Goal: Task Accomplishment & Management: Manage account settings

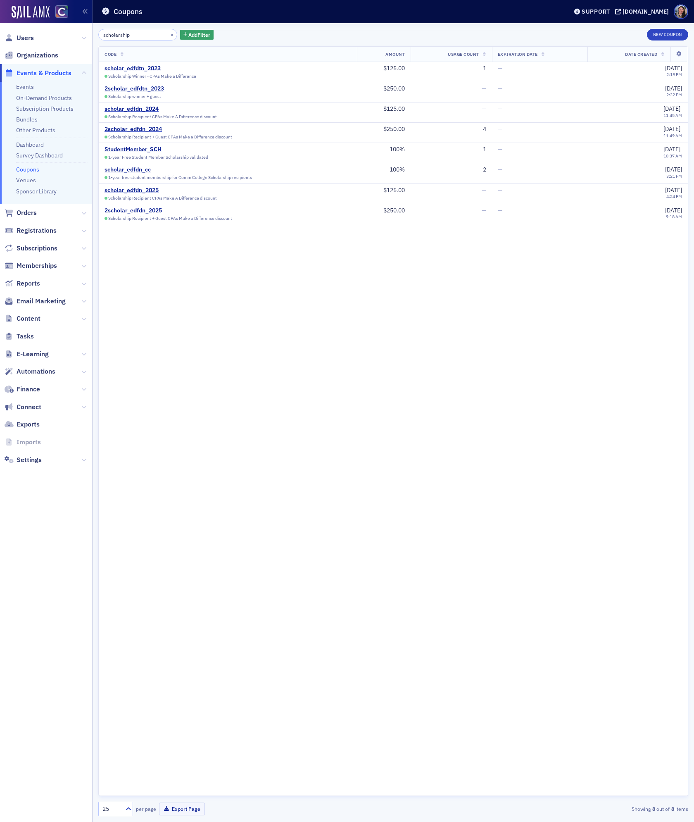
drag, startPoint x: 0, startPoint y: 0, endPoint x: -40, endPoint y: 47, distance: 61.9
click at [0, 47] on html "Users Organizations Events & Products Events On-Demand Products Subscription Pr…" at bounding box center [347, 411] width 694 height 822
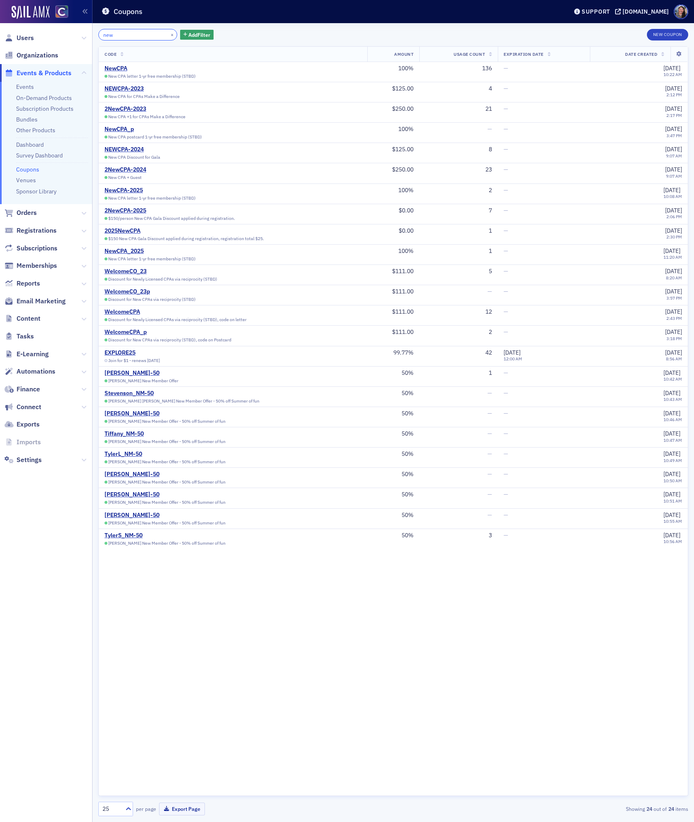
type input "new"
click at [135, 209] on div "2NewCPA-2025" at bounding box center [170, 210] width 131 height 7
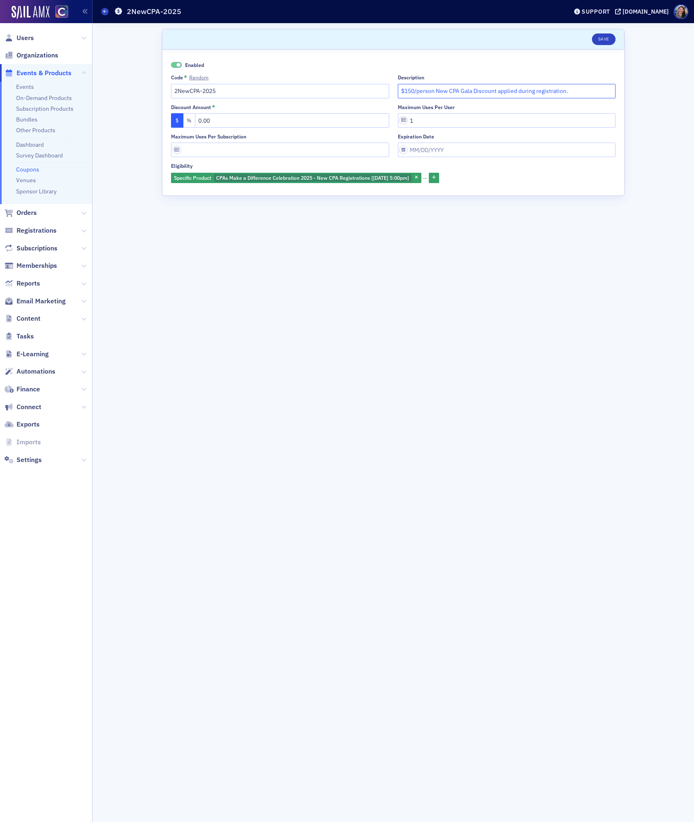
click at [410, 93] on input "$150/person New CPA Gala Discount applied during registration." at bounding box center [507, 91] width 218 height 14
type input "$125/person New CPA Gala Discount applied during registration."
click at [605, 40] on button "Save" at bounding box center [604, 39] width 24 height 12
click at [489, 91] on input "$125/person New CPA Gala Discount applied during registration." at bounding box center [507, 91] width 218 height 14
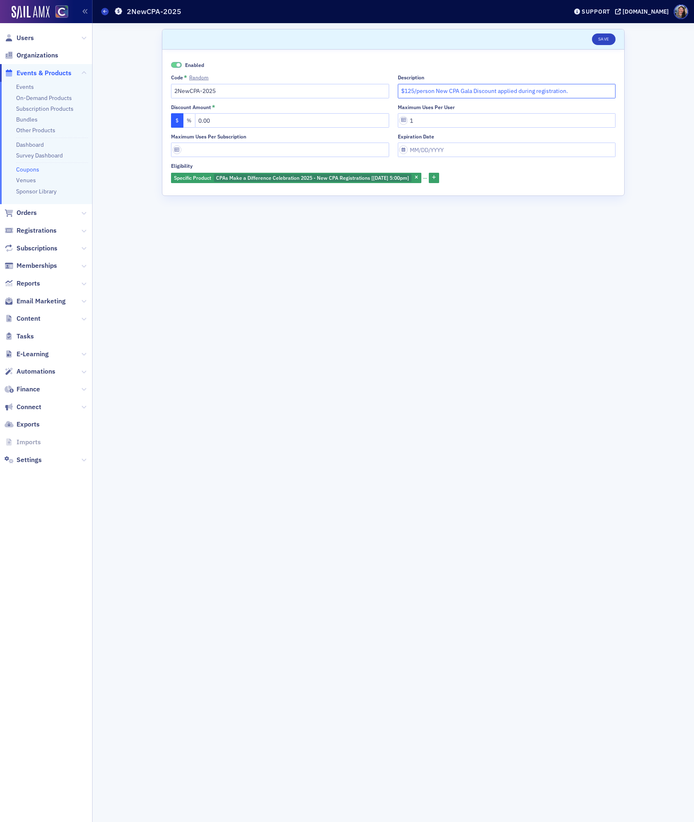
click at [489, 91] on input "$125/person New CPA Gala Discount applied during registration." at bounding box center [507, 91] width 218 height 14
click at [104, 13] on icon at bounding box center [104, 12] width 3 height 4
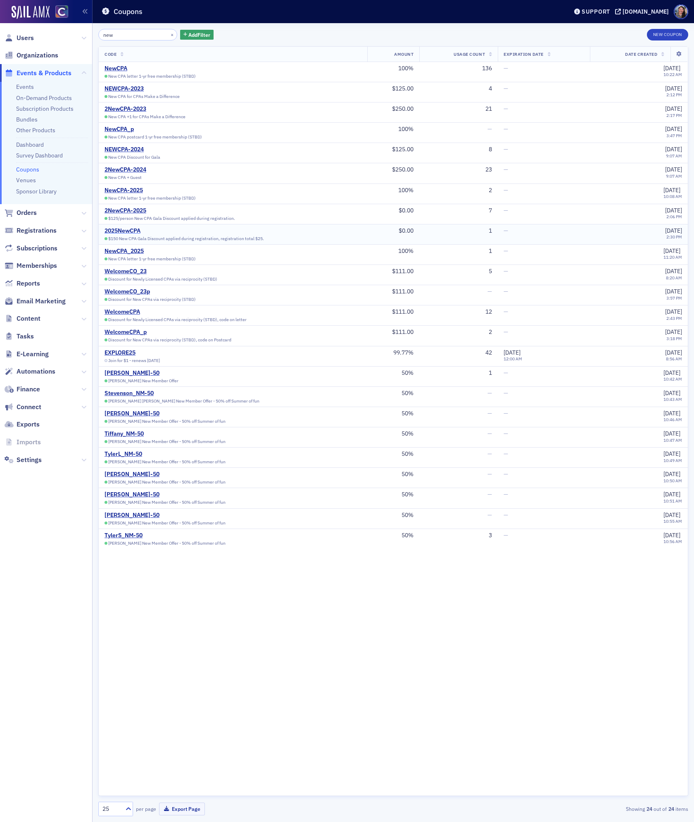
click at [122, 232] on div "2025NewCPA" at bounding box center [185, 230] width 160 height 7
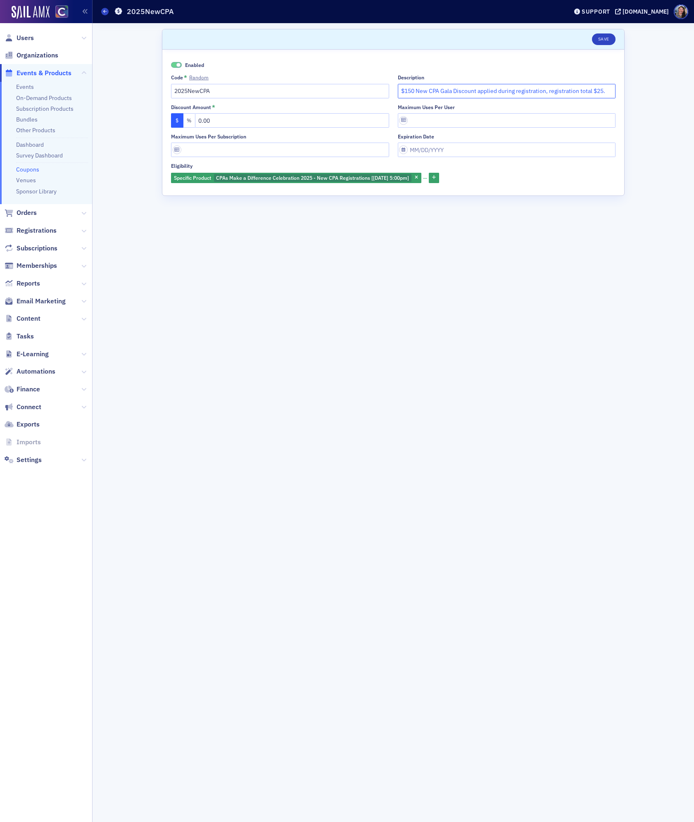
click at [450, 91] on input "$150 New CPA Gala Discount applied during registration, registration total $25." at bounding box center [507, 91] width 218 height 14
paste input "25/person New CPA Gala Discount applied during registration"
type input "$125/person New CPA Gala Discount applied during registration."
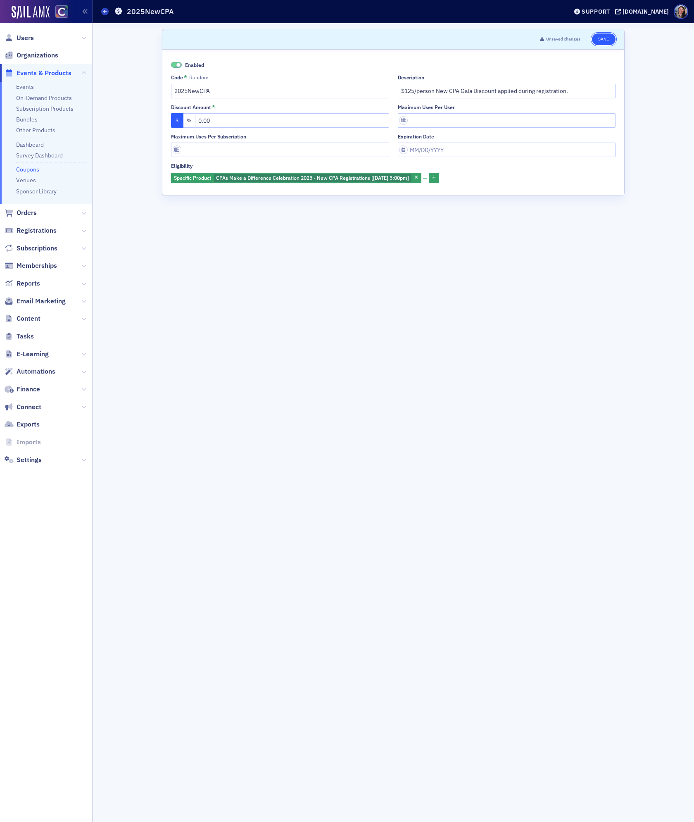
click at [608, 38] on button "Save" at bounding box center [604, 39] width 24 height 12
click at [105, 13] on icon at bounding box center [104, 12] width 3 height 4
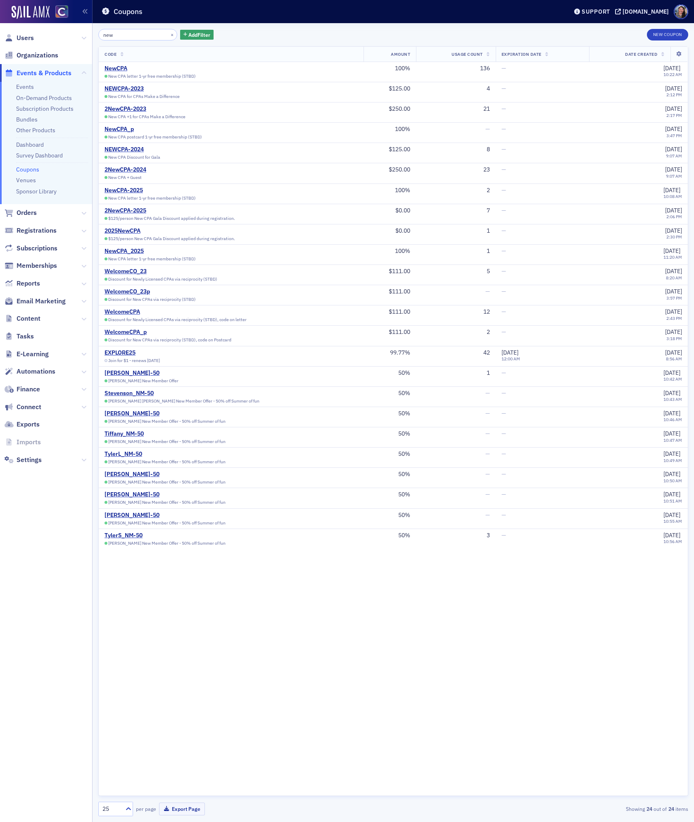
drag, startPoint x: 119, startPoint y: 38, endPoint x: -12, endPoint y: 7, distance: 134.6
click at [0, 7] on html "Users Organizations Events & Products Events On-Demand Products Subscription Pr…" at bounding box center [347, 411] width 694 height 822
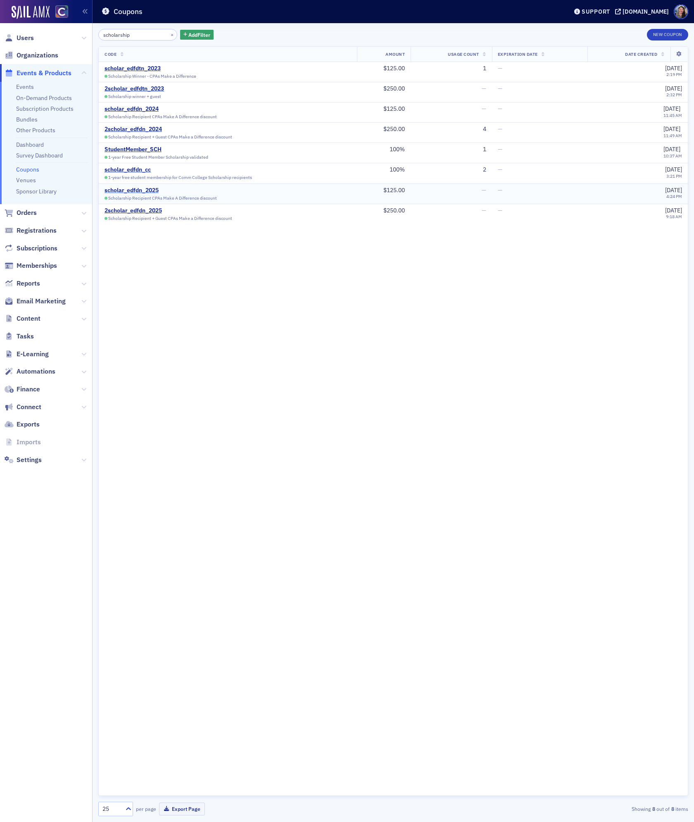
type input "scholarship"
click at [136, 193] on div "scholar_edfdn_2025" at bounding box center [161, 190] width 112 height 7
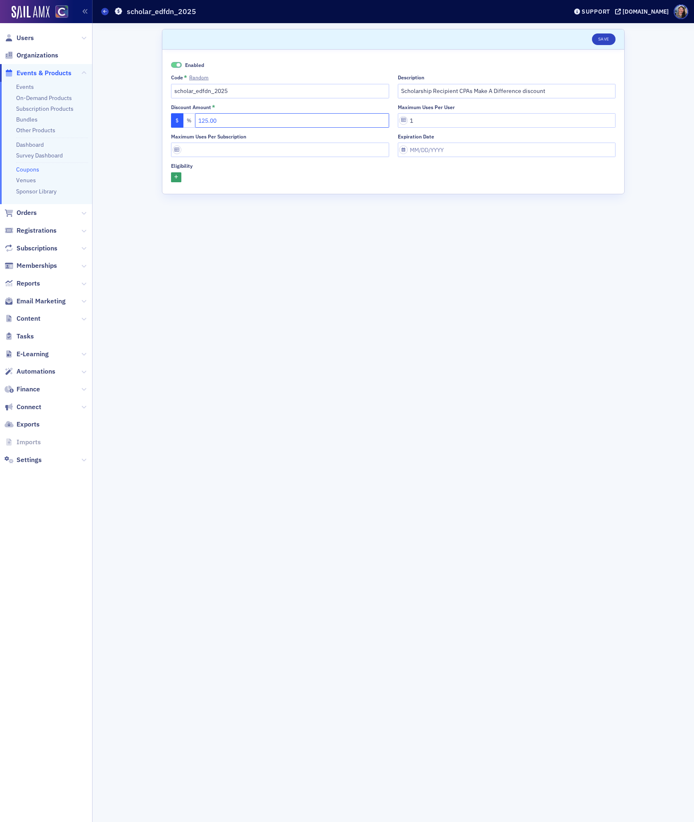
drag, startPoint x: 225, startPoint y: 124, endPoint x: 98, endPoint y: 123, distance: 126.9
click at [98, 123] on div "Scroll to Save Enabled Code * Random scholar_edfdn_2025 Description Scholarship…" at bounding box center [393, 422] width 590 height 799
type input "0.00"
click at [402, 93] on input "Scholarship Recipient CPAs Make A Difference discount" at bounding box center [507, 91] width 218 height 14
click at [403, 93] on input "Scholarship Recipient CPAs Make A Difference discount" at bounding box center [507, 91] width 218 height 14
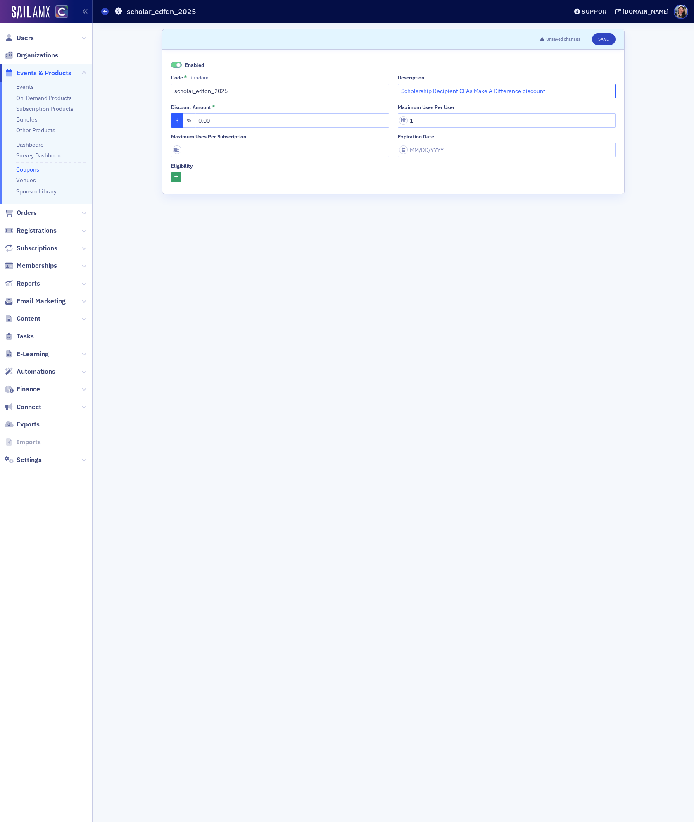
paste input "$125/person New CPA Gala Discount applied during registration."
click at [495, 90] on input "$125/person Scholarship Recipient CPAs Make A Difference discount" at bounding box center [507, 91] width 218 height 14
drag, startPoint x: 497, startPoint y: 93, endPoint x: 606, endPoint y: 70, distance: 111.9
click at [604, 72] on div "Enabled Code * Random scholar_edfdn_2025 Description $125/person Scholarship Re…" at bounding box center [393, 121] width 445 height 121
drag, startPoint x: 591, startPoint y: 96, endPoint x: 496, endPoint y: 95, distance: 95.5
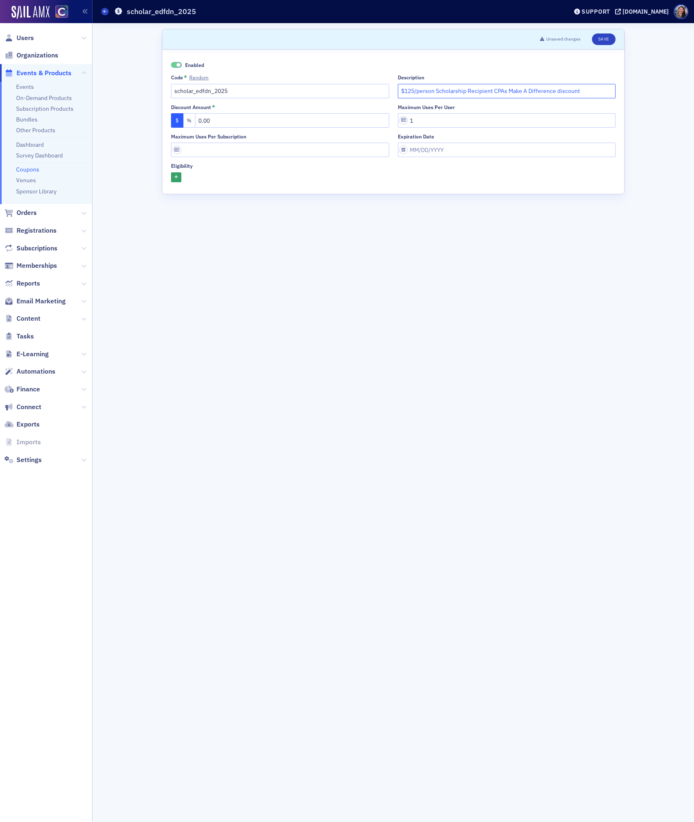
click at [496, 95] on input "$125/person Scholarship Recipient CPAs Make A Difference discount" at bounding box center [507, 91] width 218 height 14
paste input "Gala Discount applied during registration."
click at [510, 88] on input "$125/person Scholarship Recipient Gala Discount applied during registration." at bounding box center [507, 91] width 218 height 14
type input "$125/person Scholarship Recipient Gala discount applied during registration."
click at [610, 38] on button "Save" at bounding box center [604, 39] width 24 height 12
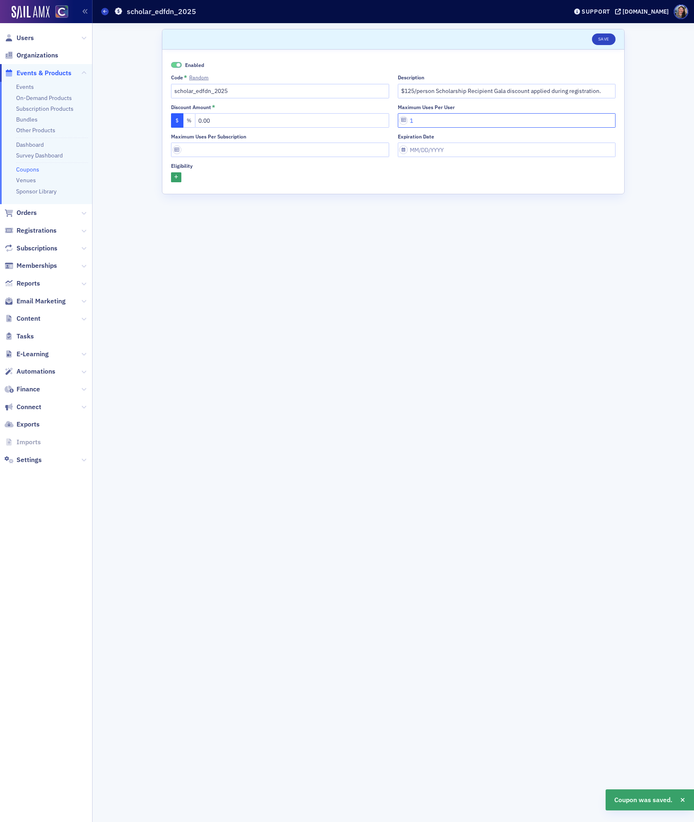
click at [495, 122] on input "1" at bounding box center [507, 120] width 218 height 14
click at [598, 36] on button "Save" at bounding box center [604, 39] width 24 height 12
click at [446, 91] on input "$125/person Scholarship Recipient Gala discount applied during registration." at bounding box center [507, 91] width 218 height 14
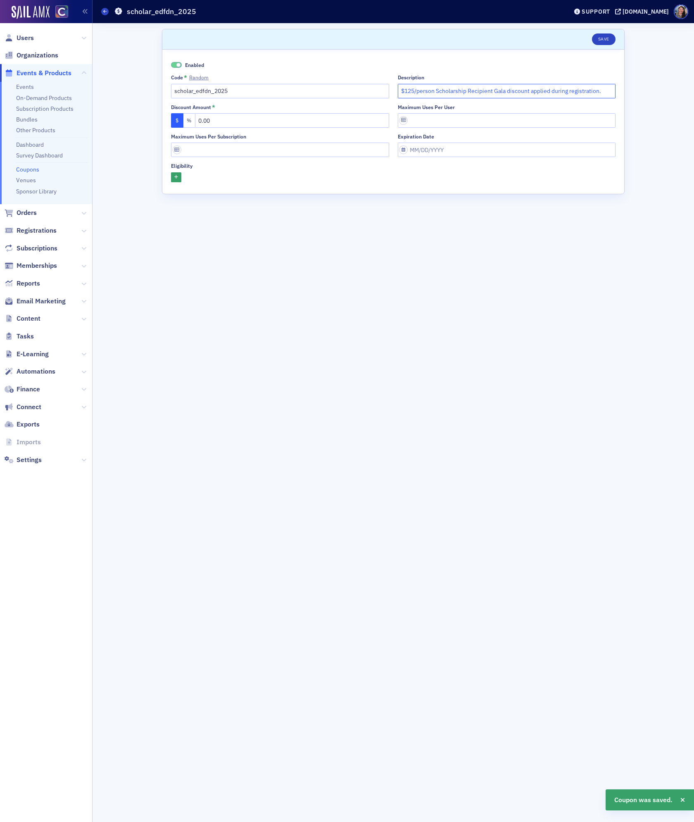
click at [446, 91] on input "$125/person Scholarship Recipient Gala discount applied during registration." at bounding box center [507, 91] width 218 height 14
click at [105, 12] on icon at bounding box center [104, 12] width 3 height 4
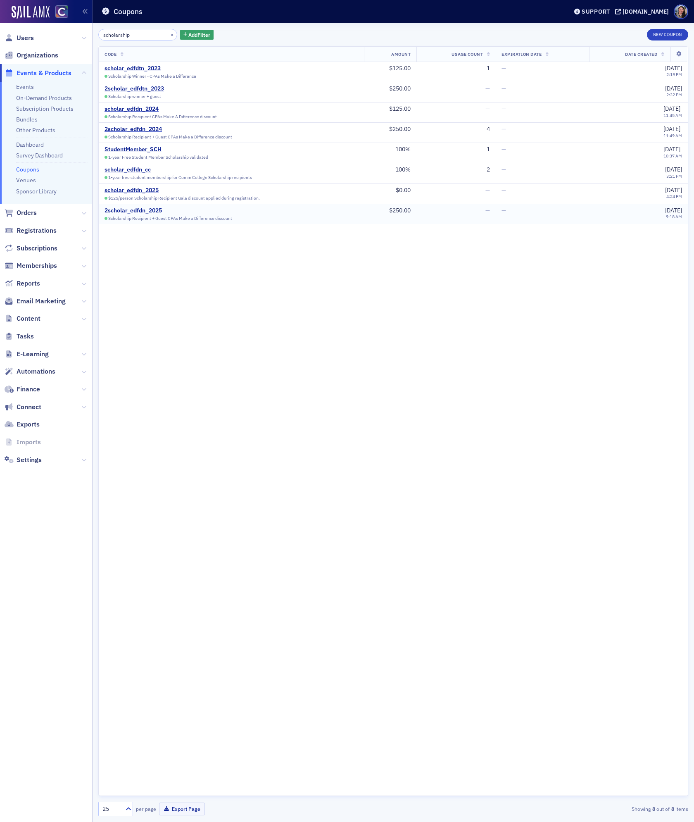
click at [139, 212] on div "2scholar_edfdn_2025" at bounding box center [169, 210] width 128 height 7
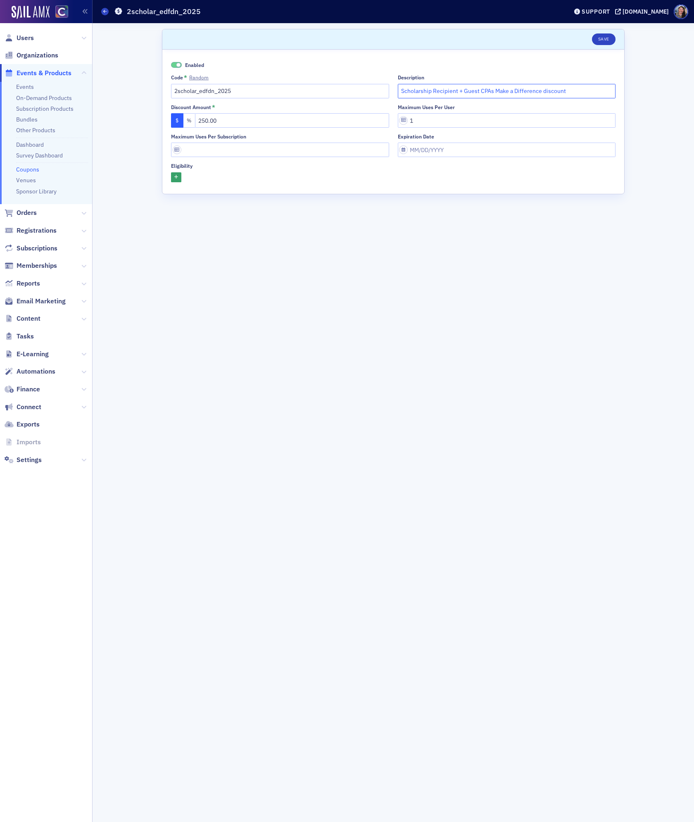
click at [494, 94] on input "Scholarship Recipient + Guest CPAs Make a Difference discount" at bounding box center [507, 91] width 218 height 14
paste input "$125/person Scholarship Recipient Gala discount applied during registration."
type input "$125/person Scholarship Recipient Gala discount applied during registration."
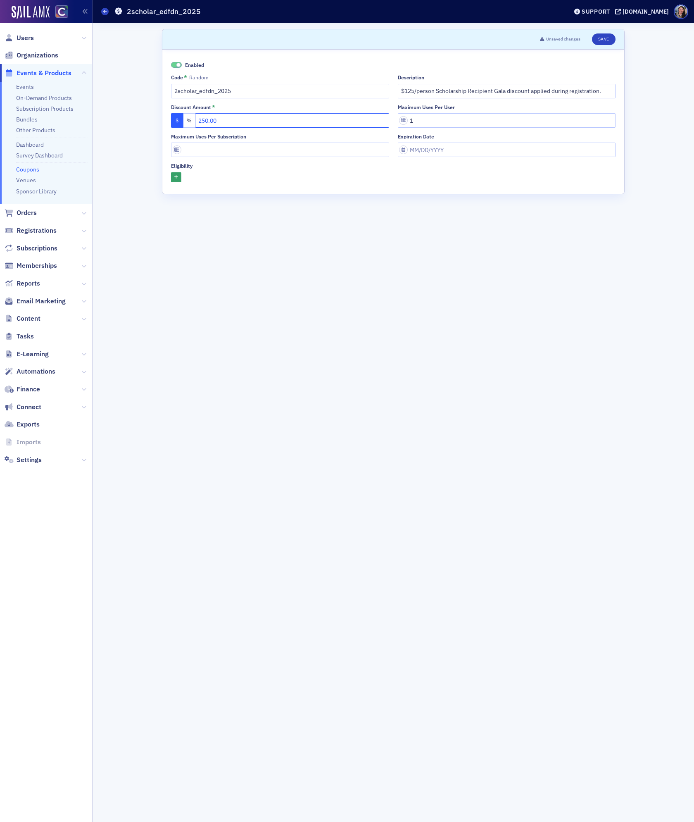
click at [298, 119] on input "250.00" at bounding box center [292, 120] width 194 height 14
type input "0.00"
click at [610, 39] on button "Save" at bounding box center [604, 39] width 24 height 12
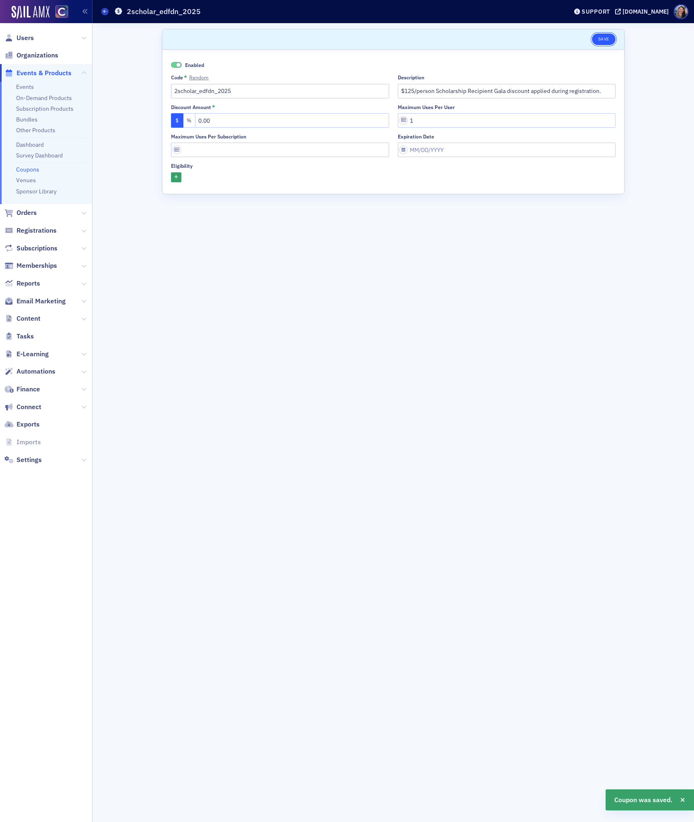
click at [601, 38] on button "Save" at bounding box center [604, 39] width 24 height 12
click at [606, 39] on button "Save" at bounding box center [604, 39] width 24 height 12
drag, startPoint x: 242, startPoint y: 92, endPoint x: 126, endPoint y: 91, distance: 116.5
click at [126, 91] on div "Scroll to Save Enabled Code * Random 2scholar_edfdn_2025 Description $125/perso…" at bounding box center [393, 422] width 590 height 799
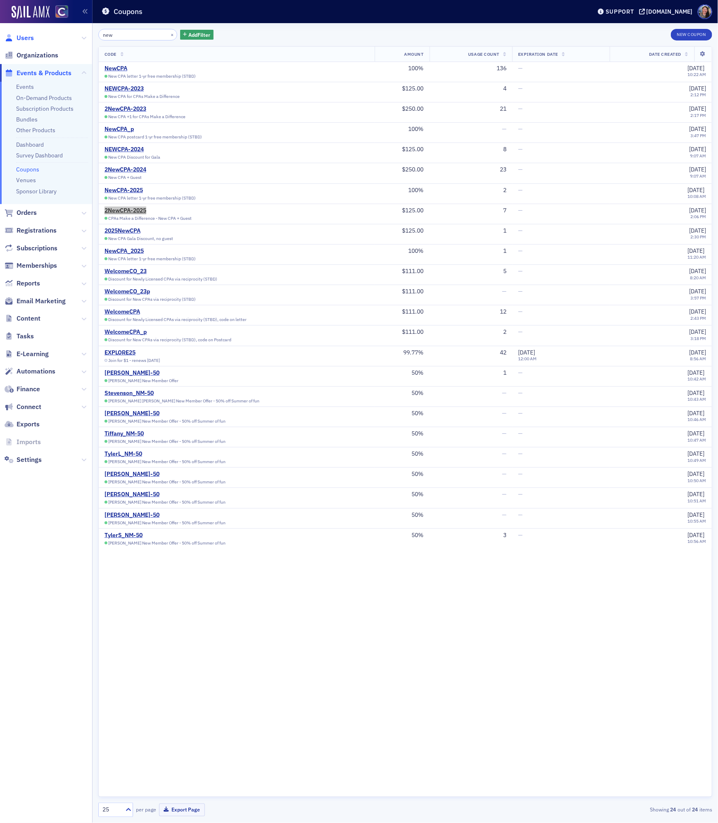
click at [25, 37] on span "Users" at bounding box center [25, 37] width 17 height 9
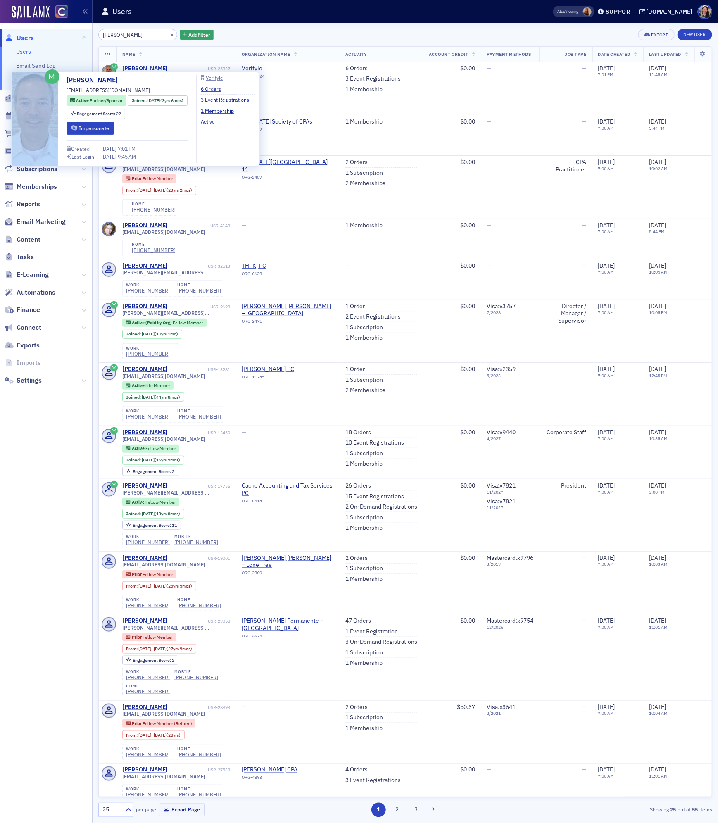
click at [41, 119] on span at bounding box center [35, 119] width 46 height 94
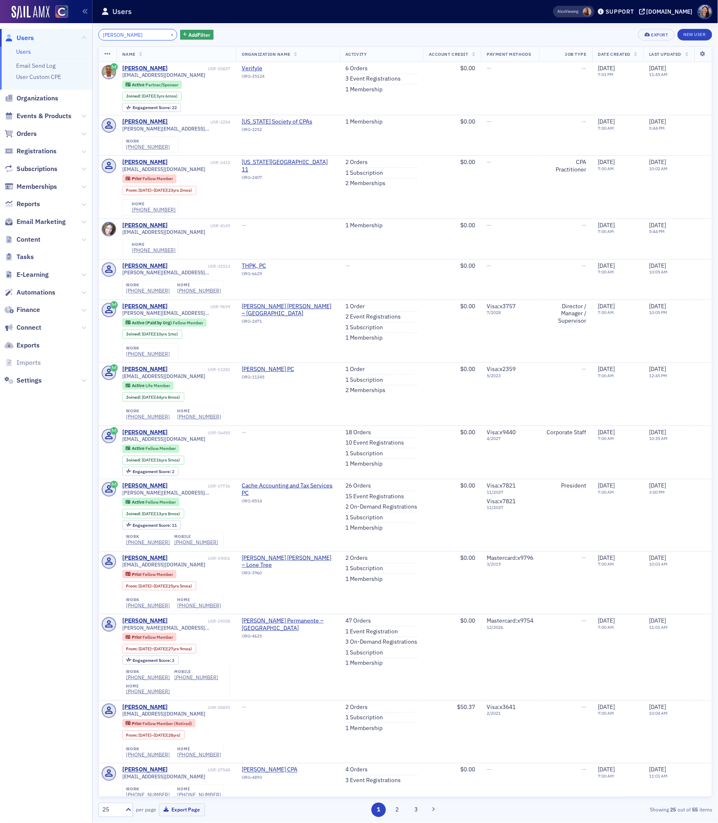
click at [137, 38] on input "[PERSON_NAME]" at bounding box center [137, 35] width 79 height 12
click at [137, 38] on input "dana shib" at bounding box center [137, 35] width 79 height 12
click at [134, 38] on input "dana shib" at bounding box center [137, 35] width 79 height 12
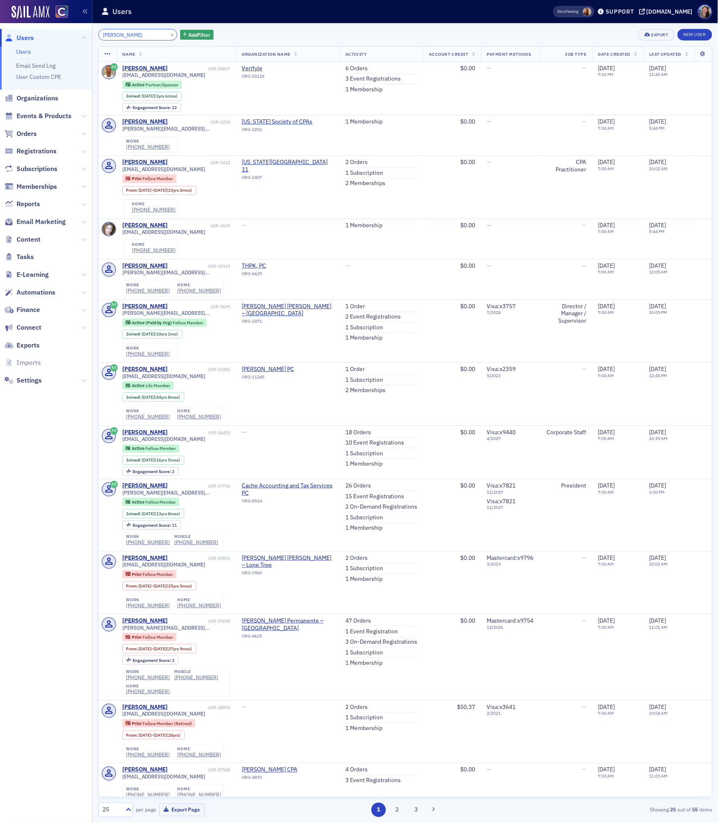
click at [134, 38] on input "dana shib" at bounding box center [137, 35] width 79 height 12
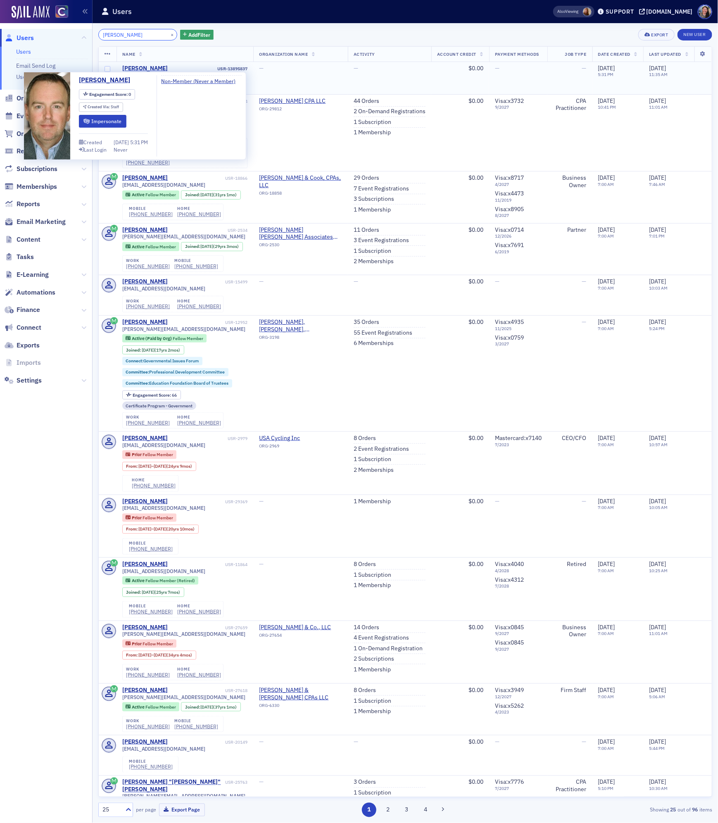
type input "todd cooper"
click at [133, 63] on td "Todd Cooper USR-13895837 — No Email — Created Via : Staff" at bounding box center [185, 78] width 137 height 33
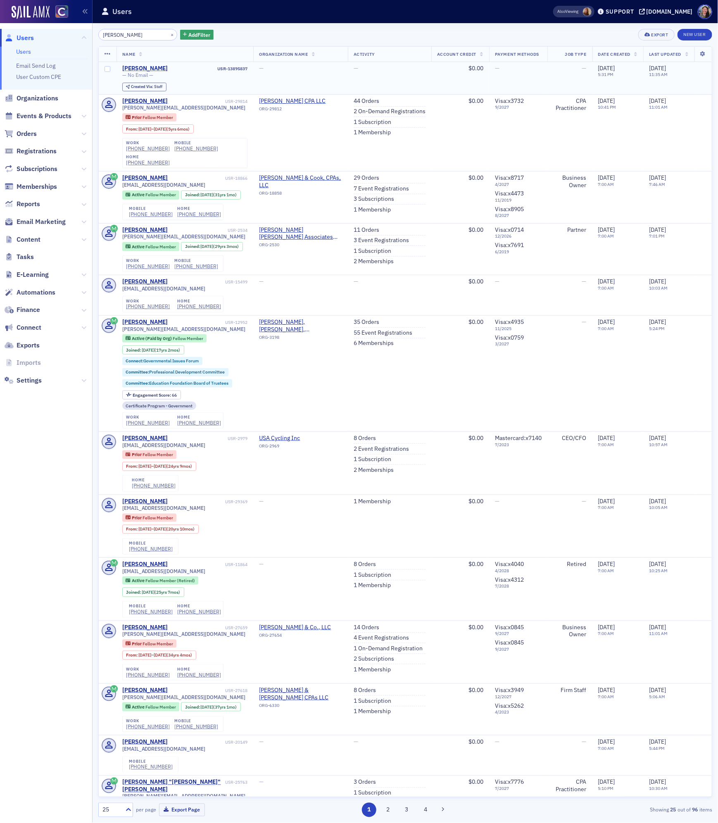
click at [133, 69] on div "Todd Cooper" at bounding box center [145, 68] width 46 height 7
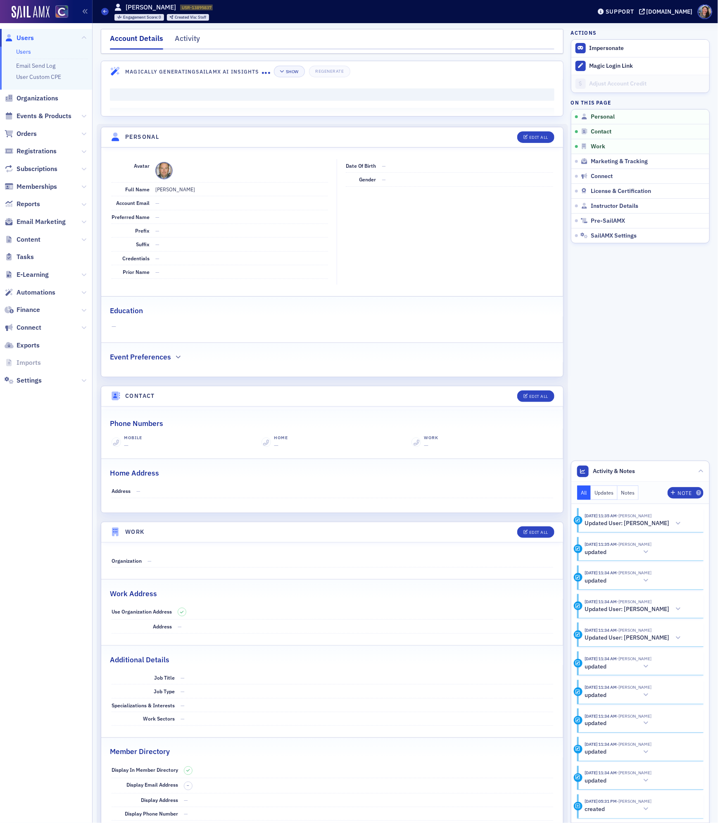
click at [169, 175] on span at bounding box center [163, 170] width 17 height 17
click at [538, 138] on div "Edit All" at bounding box center [538, 137] width 19 height 5
select select "US"
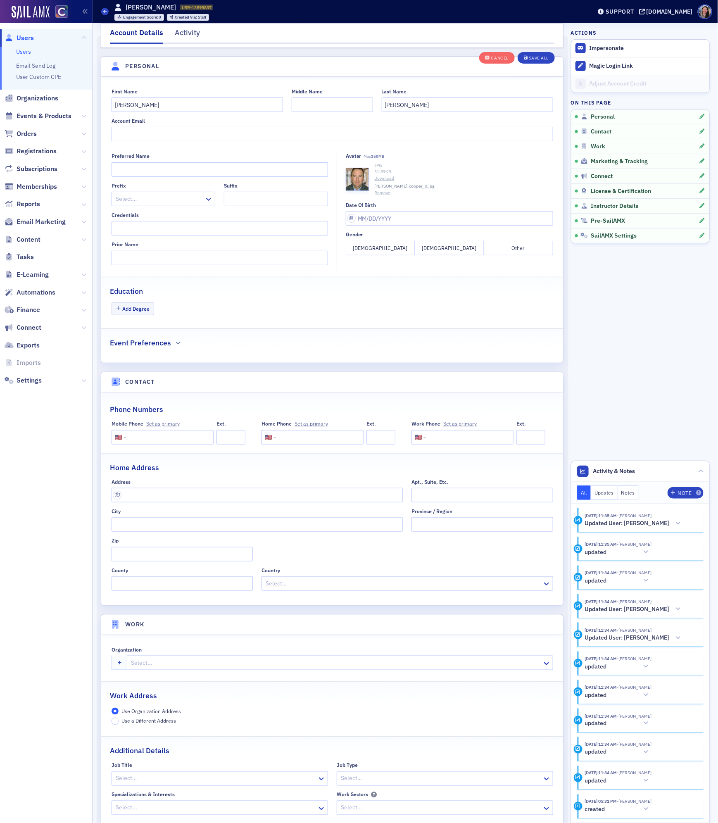
scroll to position [97, 0]
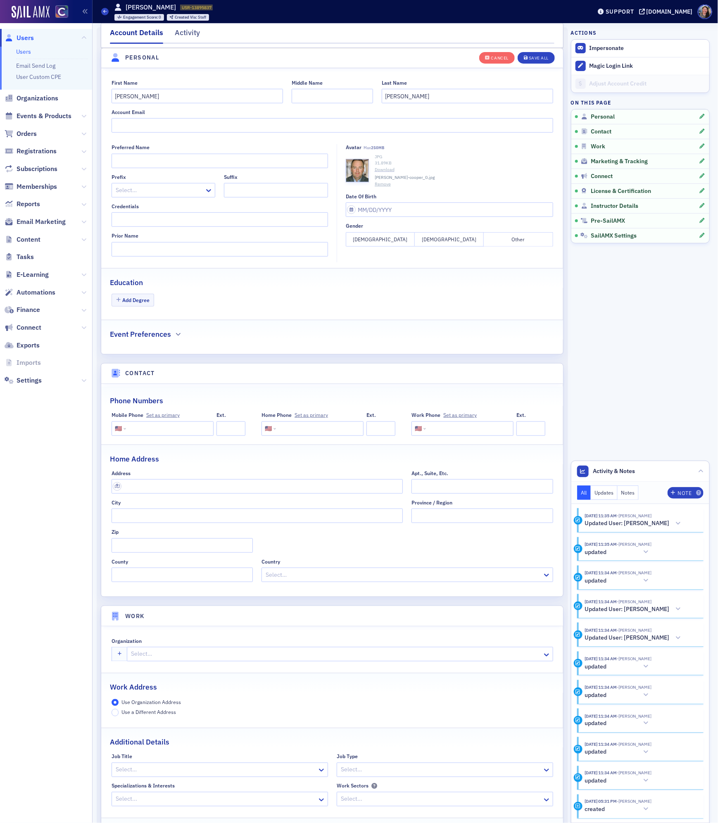
click at [386, 168] on link "Download" at bounding box center [464, 170] width 179 height 7
click at [24, 49] on link "Users" at bounding box center [23, 51] width 15 height 7
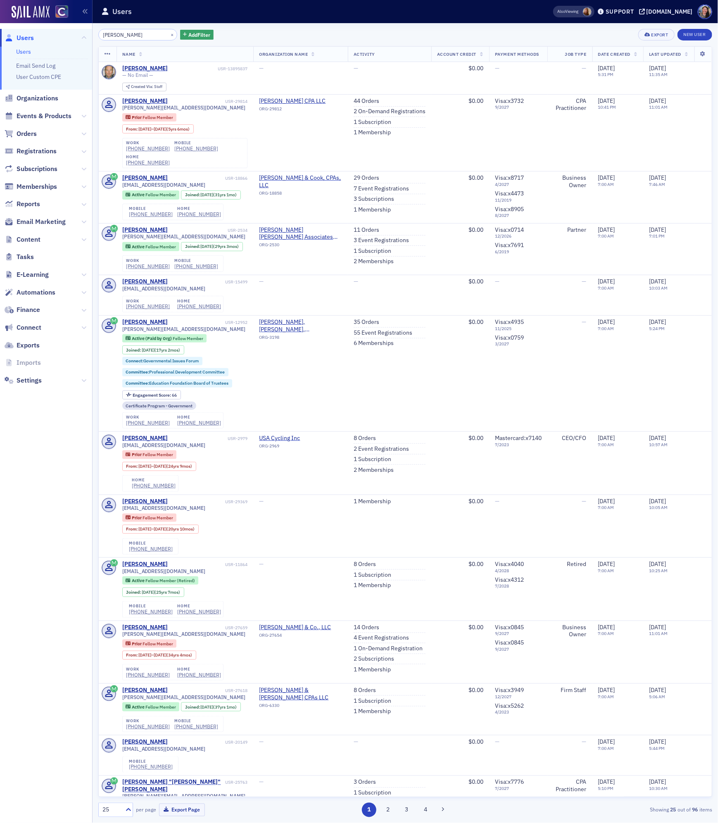
drag, startPoint x: 143, startPoint y: 33, endPoint x: -63, endPoint y: 41, distance: 206.4
click at [0, 41] on html "Users Users Email Send Log User Custom CPE Organizations Events & Products Orde…" at bounding box center [359, 411] width 718 height 823
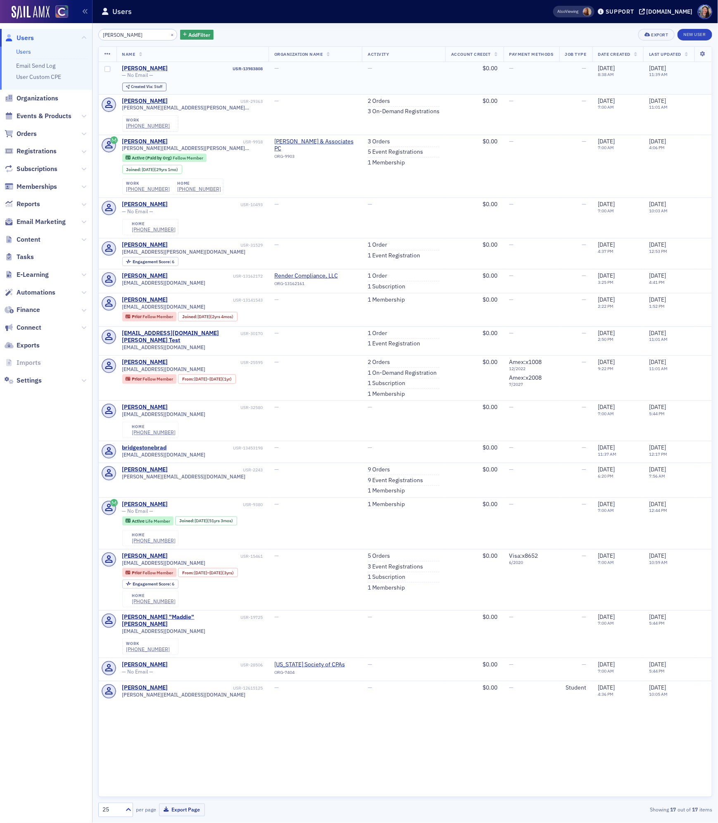
type input "beau bridges"
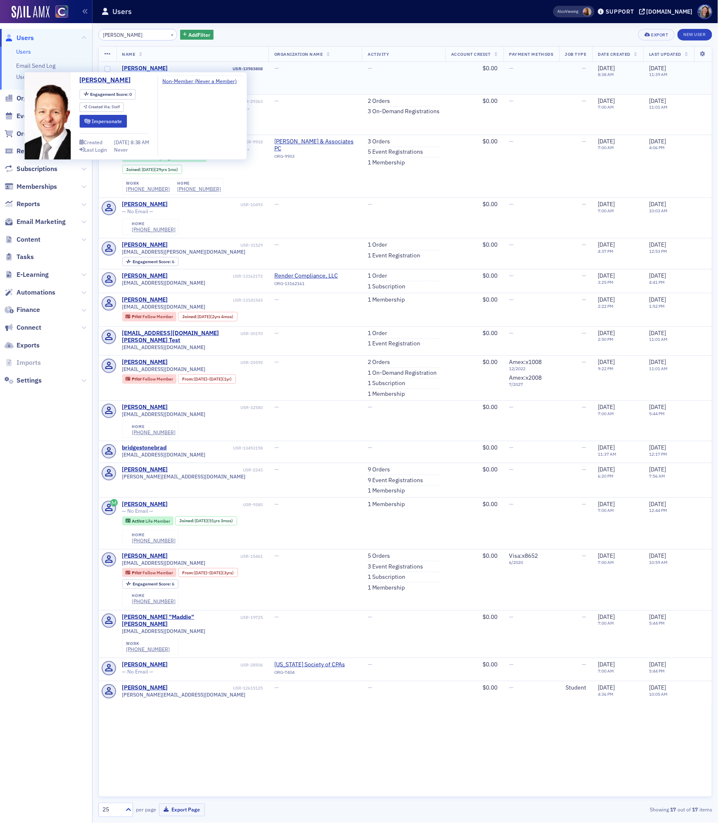
click at [140, 68] on div "Beau Bridges" at bounding box center [145, 68] width 46 height 7
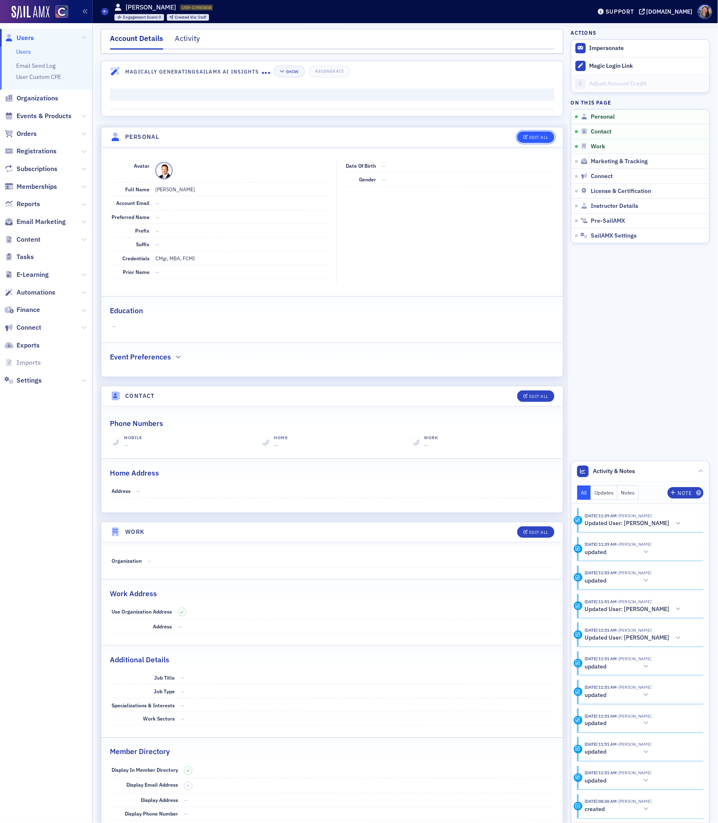
click at [537, 137] on div "Edit All" at bounding box center [538, 137] width 19 height 5
select select "US"
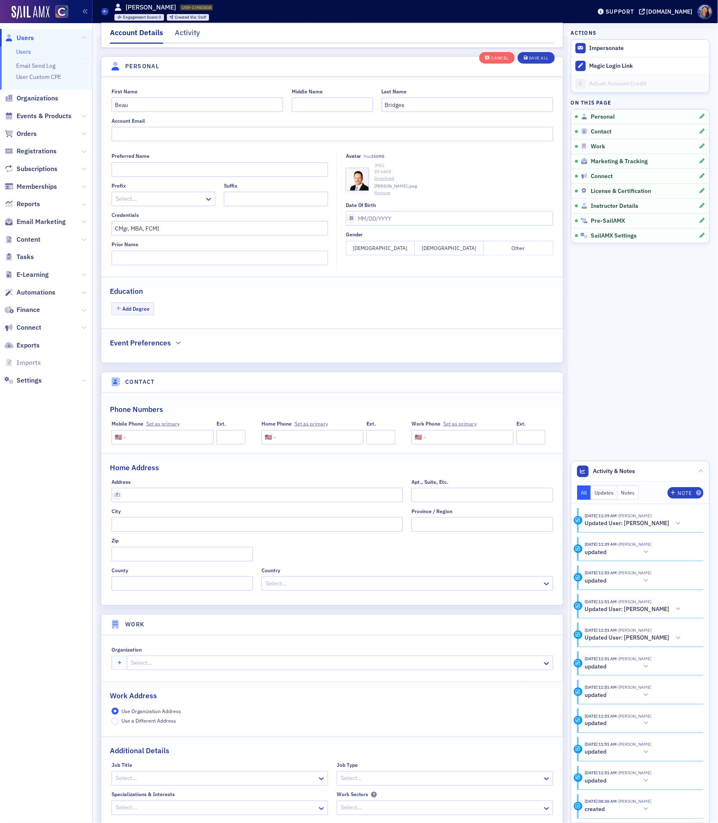
scroll to position [97, 0]
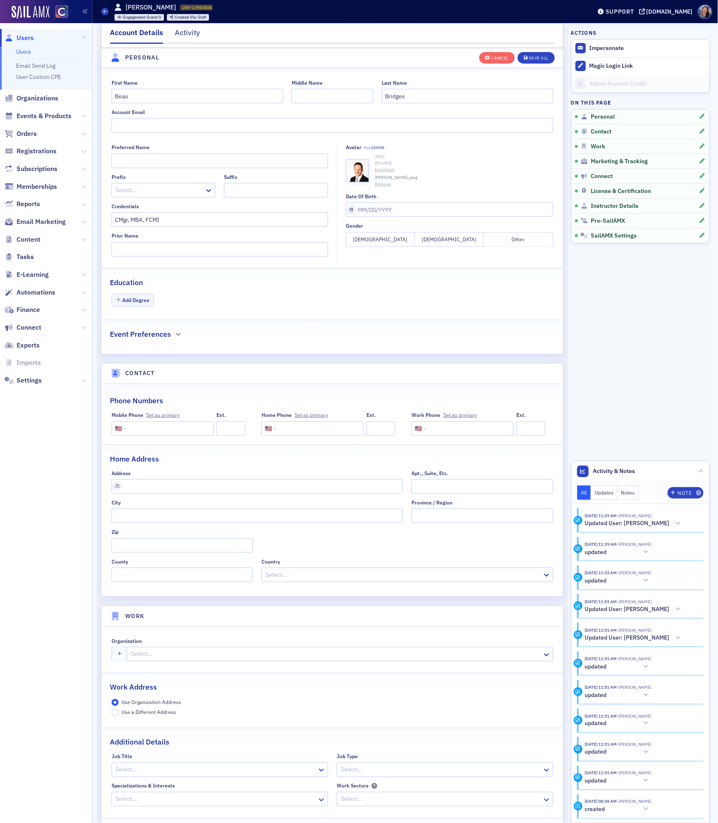
click at [382, 172] on link "Download" at bounding box center [464, 170] width 179 height 7
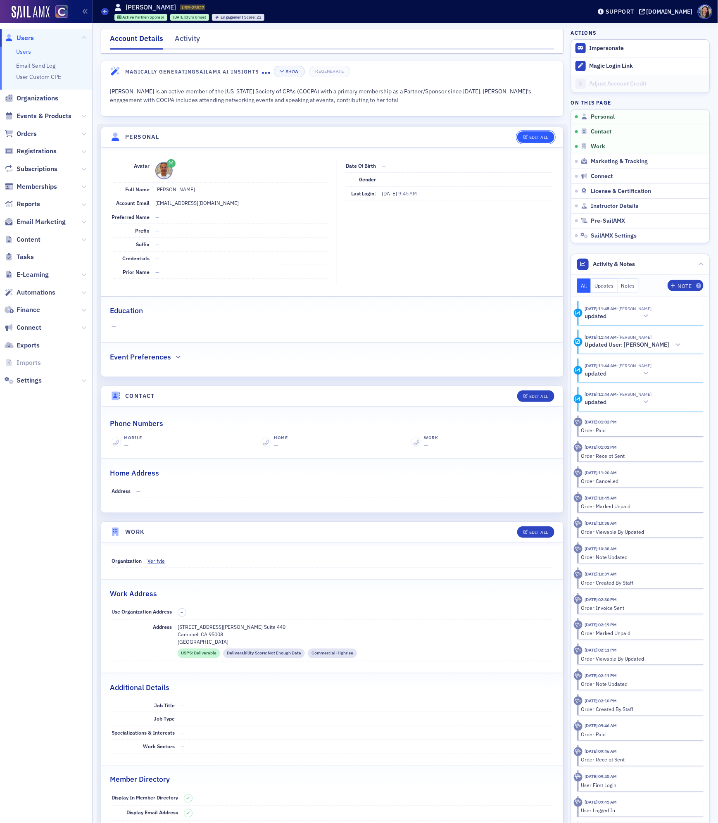
click at [537, 137] on div "Edit All" at bounding box center [538, 137] width 19 height 5
select select "US"
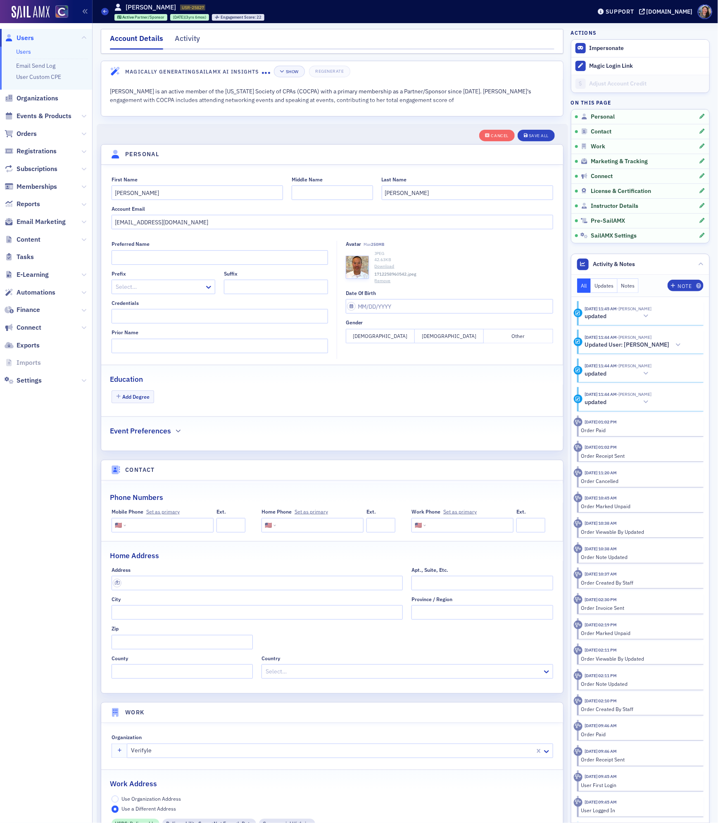
scroll to position [97, 0]
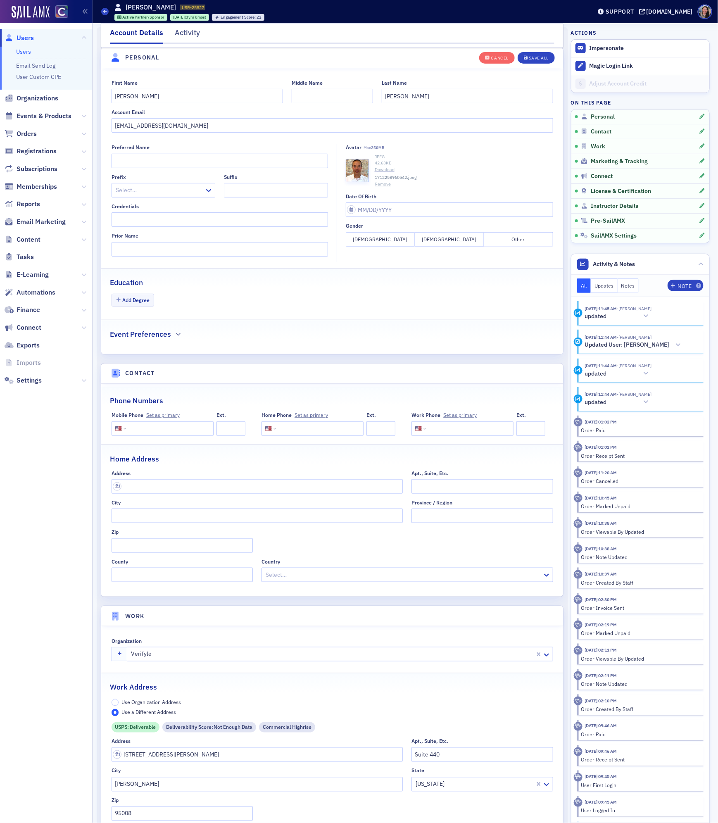
click at [382, 170] on link "Download" at bounding box center [464, 170] width 179 height 7
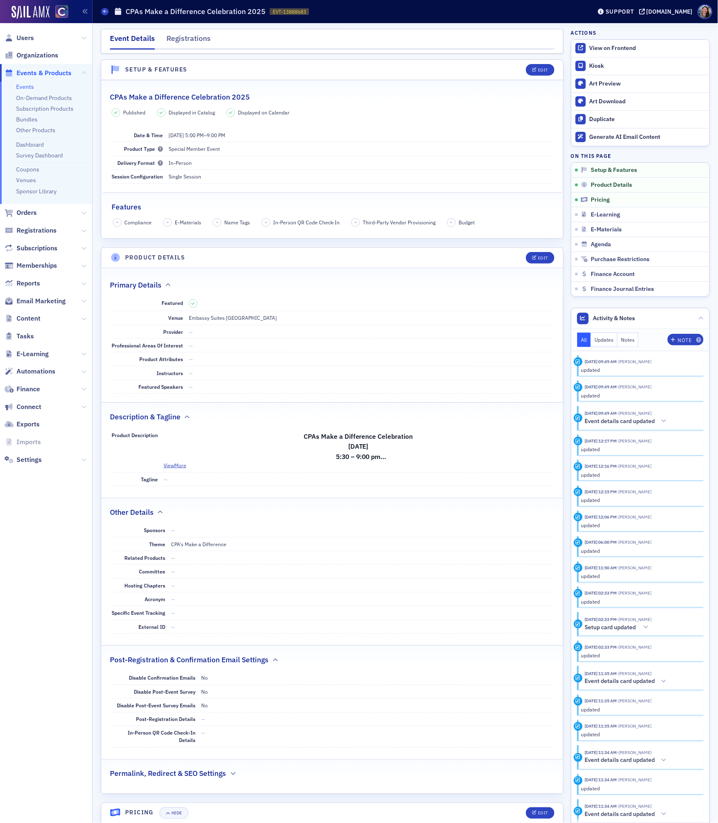
click at [27, 84] on link "Events" at bounding box center [25, 86] width 18 height 7
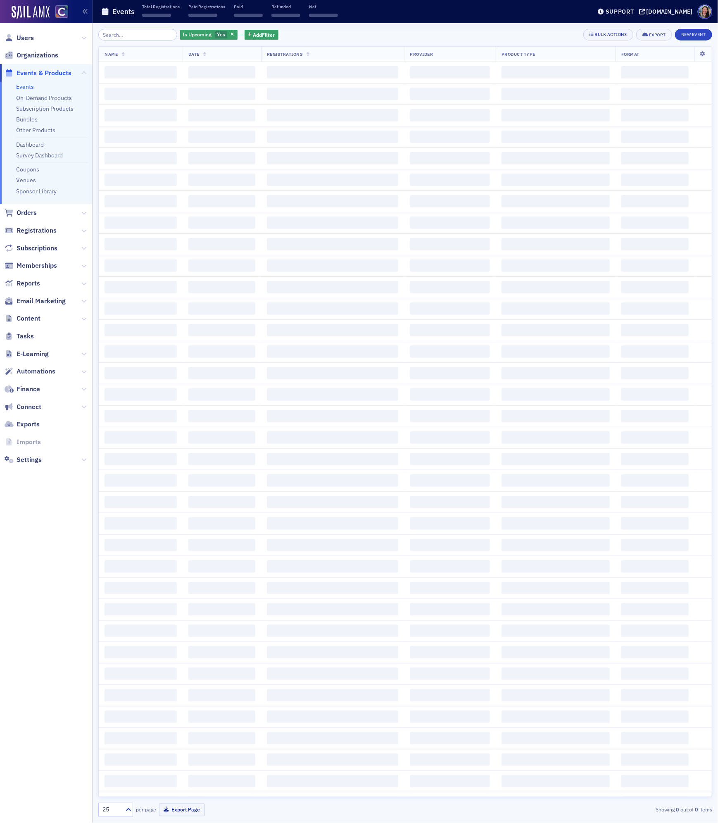
click at [129, 34] on input "search" at bounding box center [137, 35] width 79 height 12
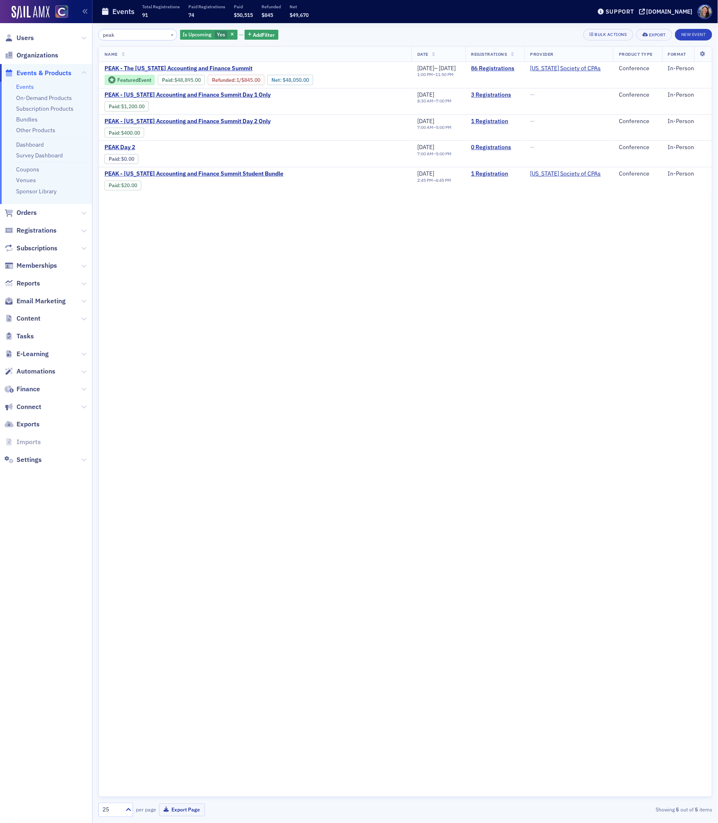
type input "peak"
click at [170, 67] on span "PEAK - The Colorado Accounting and Finance Summit" at bounding box center [179, 68] width 148 height 7
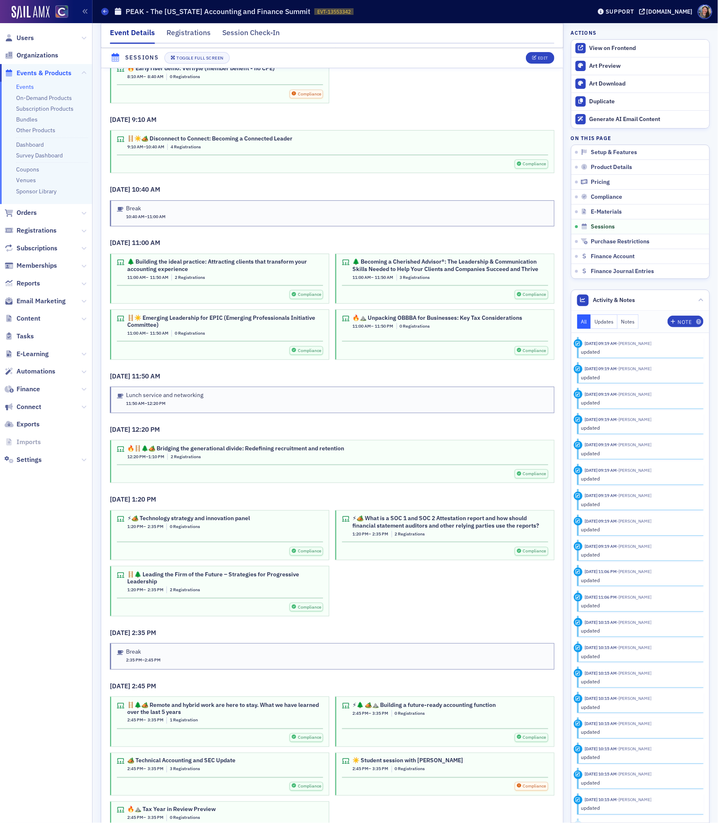
scroll to position [2755, 0]
